Goal: Entertainment & Leisure: Consume media (video, audio)

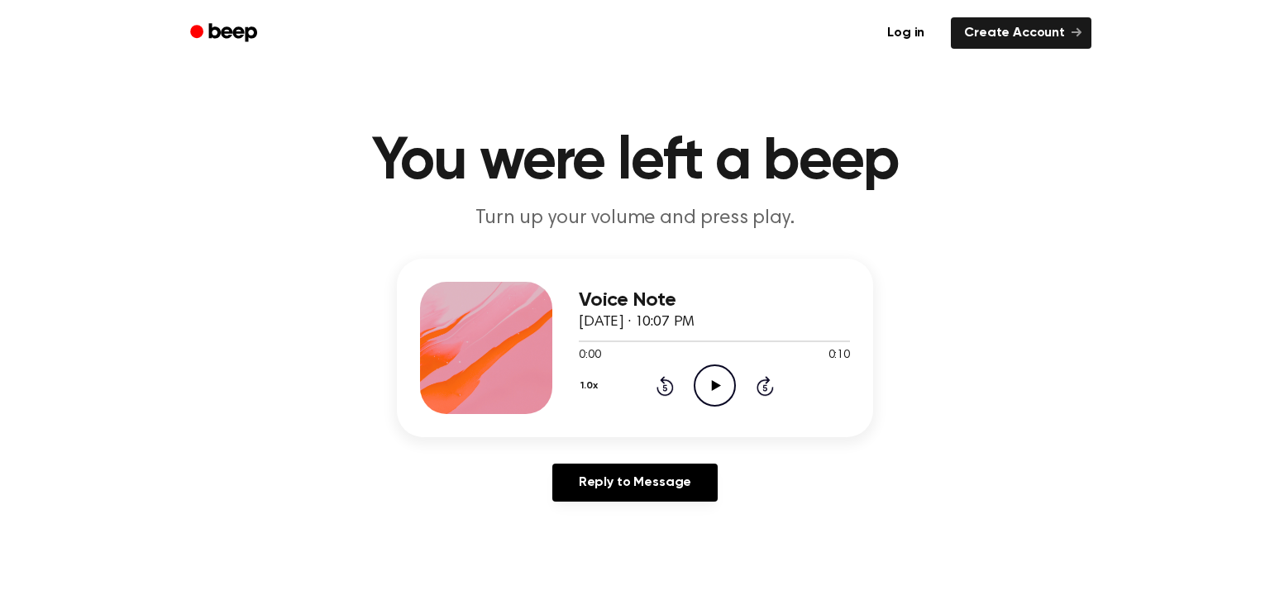
click at [703, 384] on icon "Play Audio" at bounding box center [715, 386] width 42 height 42
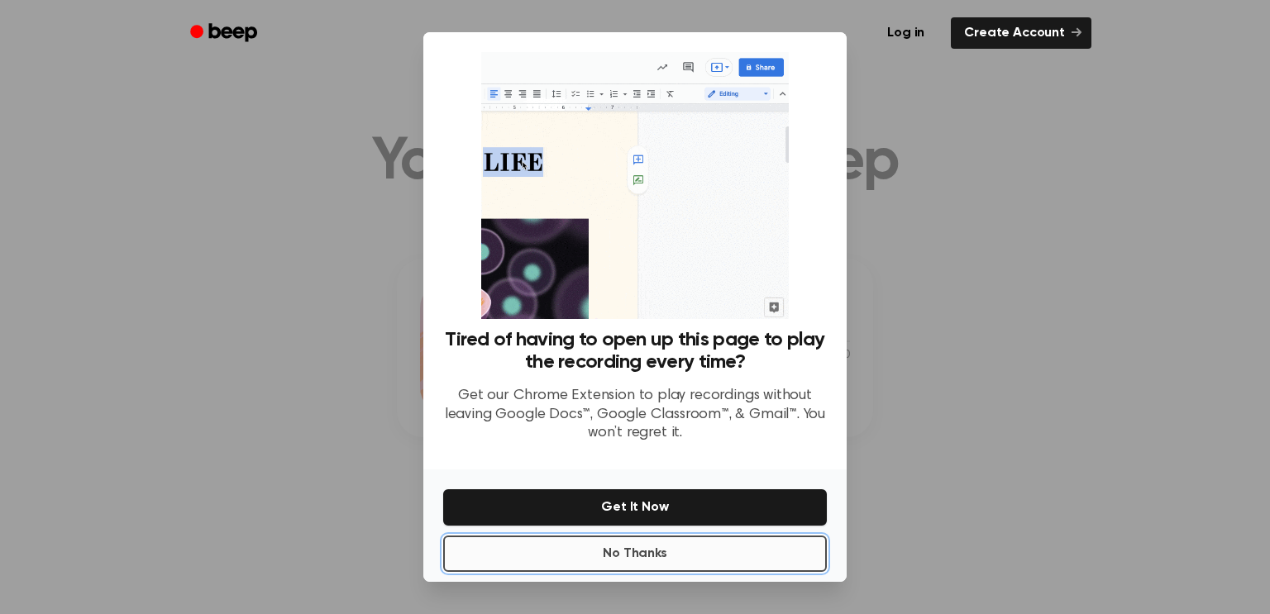
click at [724, 556] on button "No Thanks" at bounding box center [635, 554] width 384 height 36
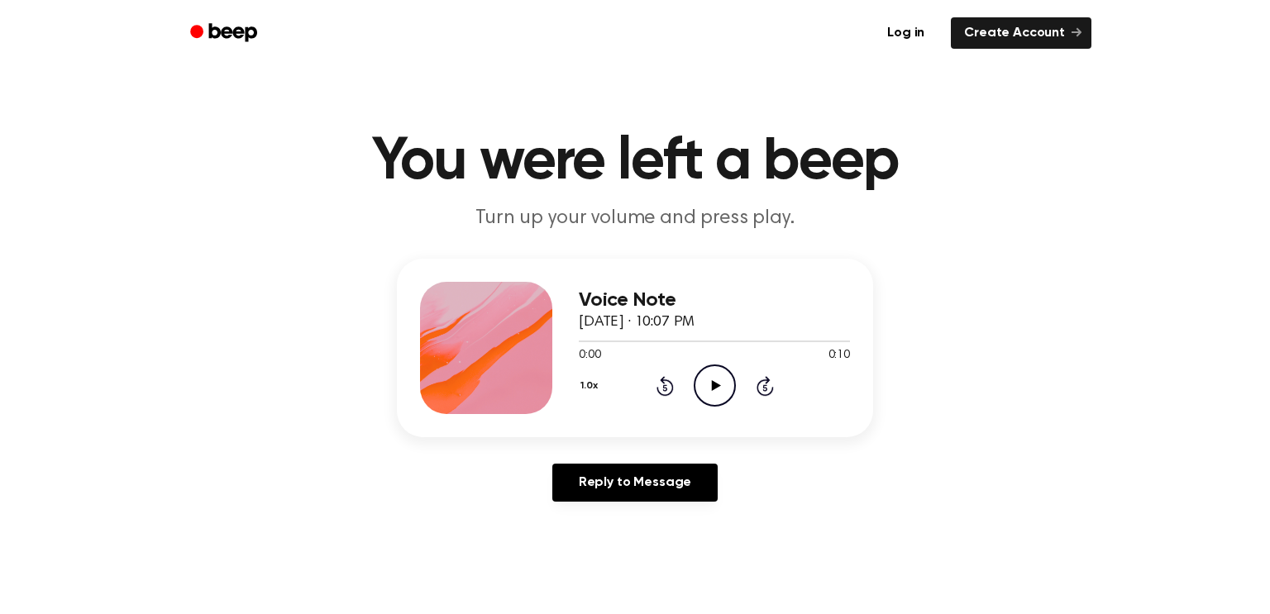
click at [721, 381] on icon "Play Audio" at bounding box center [715, 386] width 42 height 42
click at [710, 388] on icon "Play Audio" at bounding box center [715, 386] width 42 height 42
click at [703, 383] on icon "Play Audio" at bounding box center [715, 386] width 42 height 42
click at [722, 391] on icon "Play Audio" at bounding box center [715, 386] width 42 height 42
click at [703, 386] on icon "Play Audio" at bounding box center [715, 386] width 42 height 42
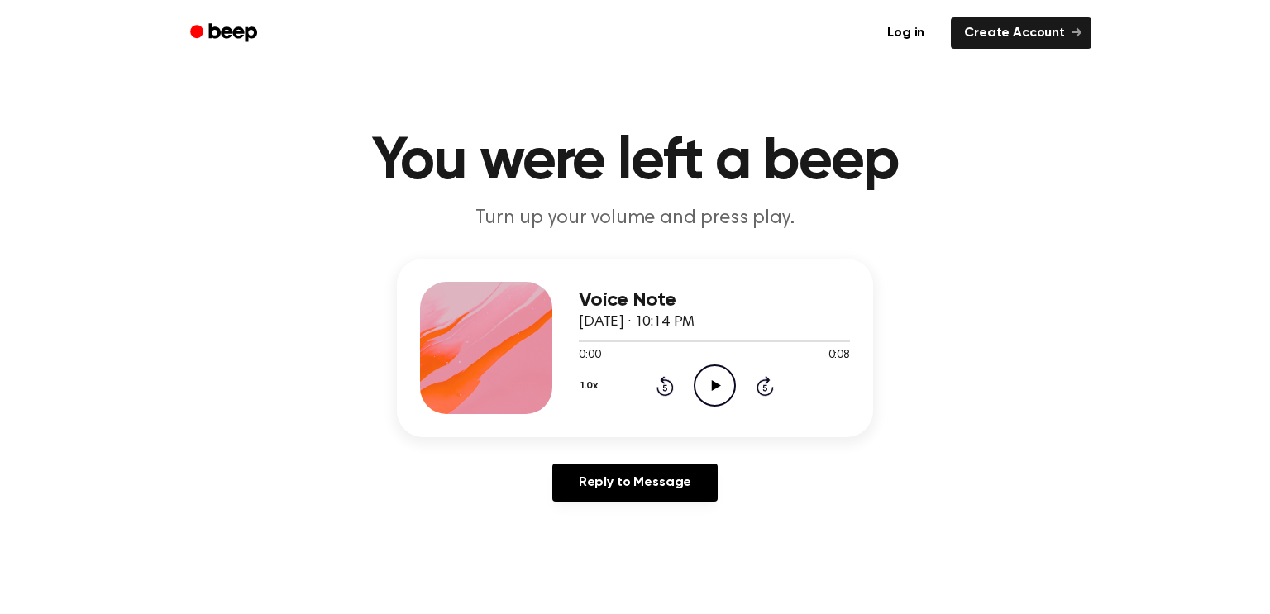
click at [722, 383] on icon "Play Audio" at bounding box center [715, 386] width 42 height 42
click at [704, 386] on icon "Play Audio" at bounding box center [715, 386] width 42 height 42
click at [702, 385] on icon "Play Audio" at bounding box center [715, 386] width 42 height 42
click at [702, 376] on icon "Play Audio" at bounding box center [715, 386] width 42 height 42
click at [713, 381] on icon "Play Audio" at bounding box center [715, 386] width 42 height 42
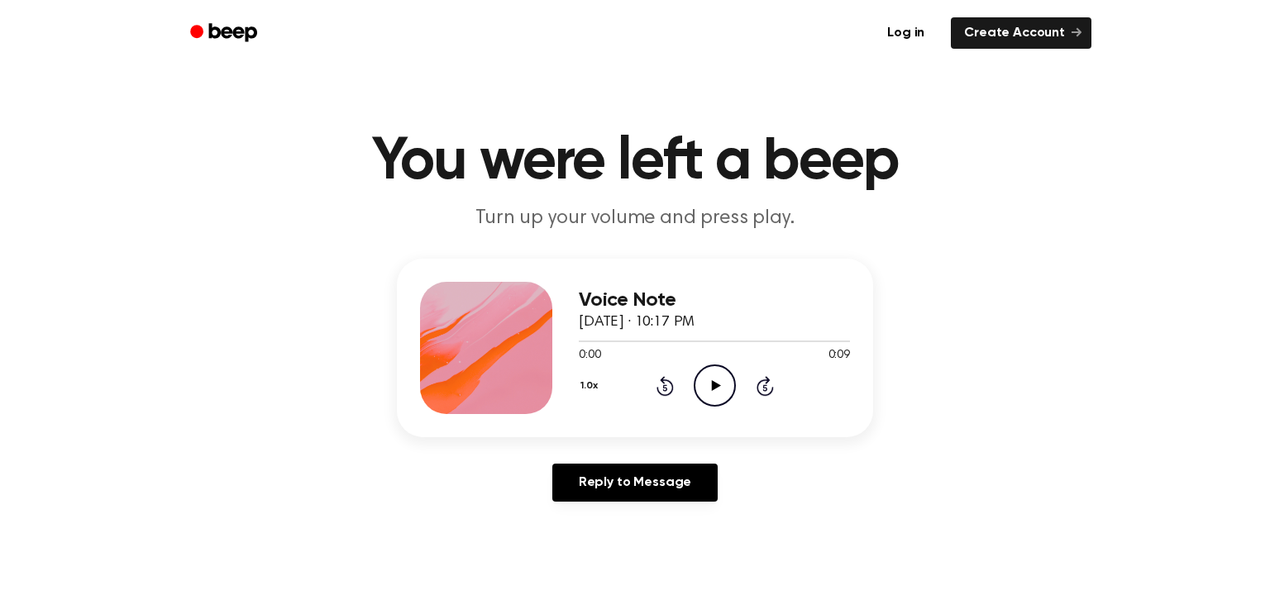
click at [725, 380] on icon "Play Audio" at bounding box center [715, 386] width 42 height 42
click at [700, 377] on icon "Play Audio" at bounding box center [715, 386] width 42 height 42
click at [719, 379] on icon "Play Audio" at bounding box center [715, 386] width 42 height 42
click at [694, 387] on circle at bounding box center [714, 385] width 41 height 41
click at [718, 384] on icon "Play Audio" at bounding box center [715, 386] width 42 height 42
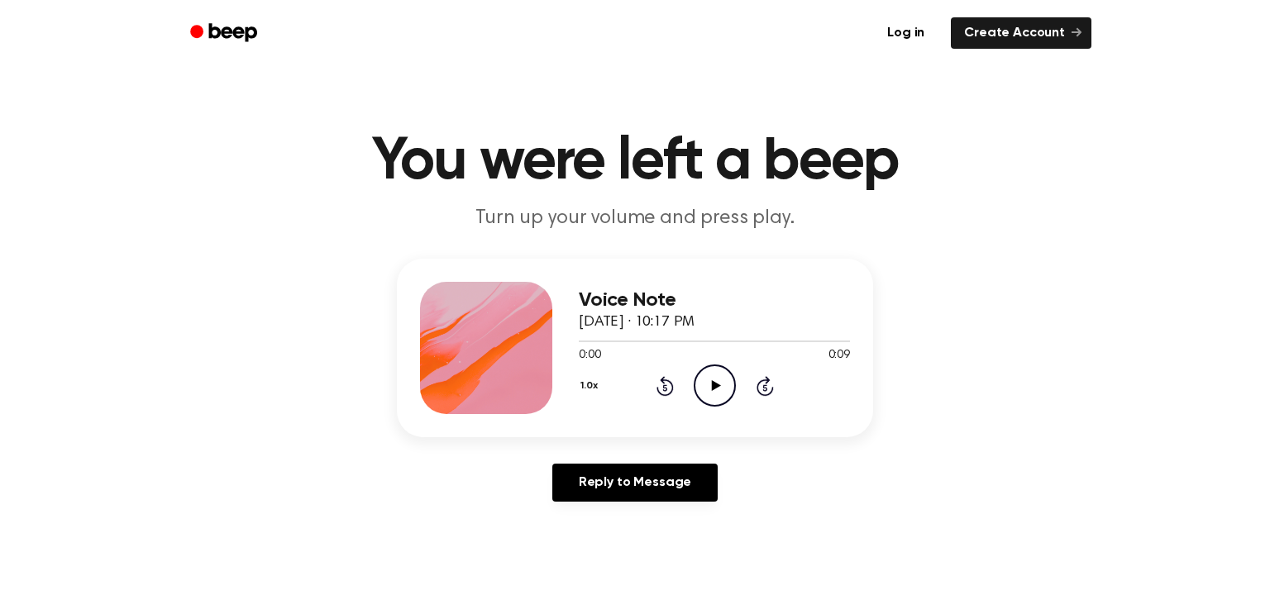
click at [699, 386] on icon "Play Audio" at bounding box center [715, 386] width 42 height 42
click at [733, 389] on circle at bounding box center [714, 385] width 41 height 41
